Goal: Navigation & Orientation: Find specific page/section

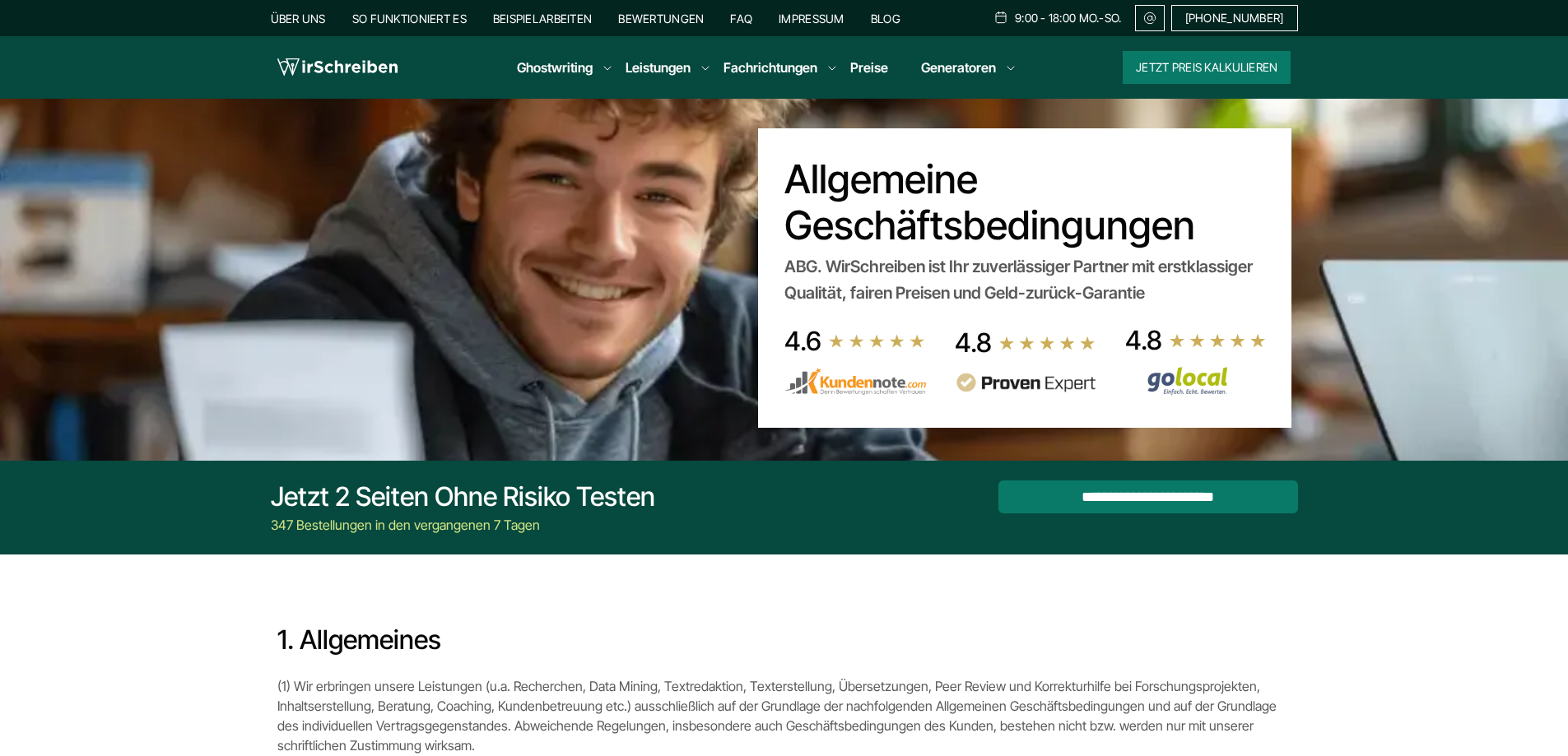
click at [876, 202] on h1 "Allgemeine Geschäftsbedingungen" at bounding box center [1024, 203] width 481 height 92
click at [937, 162] on h1 "Allgemeine Geschäftsbedingungen" at bounding box center [1024, 203] width 481 height 92
